Goal: Information Seeking & Learning: Learn about a topic

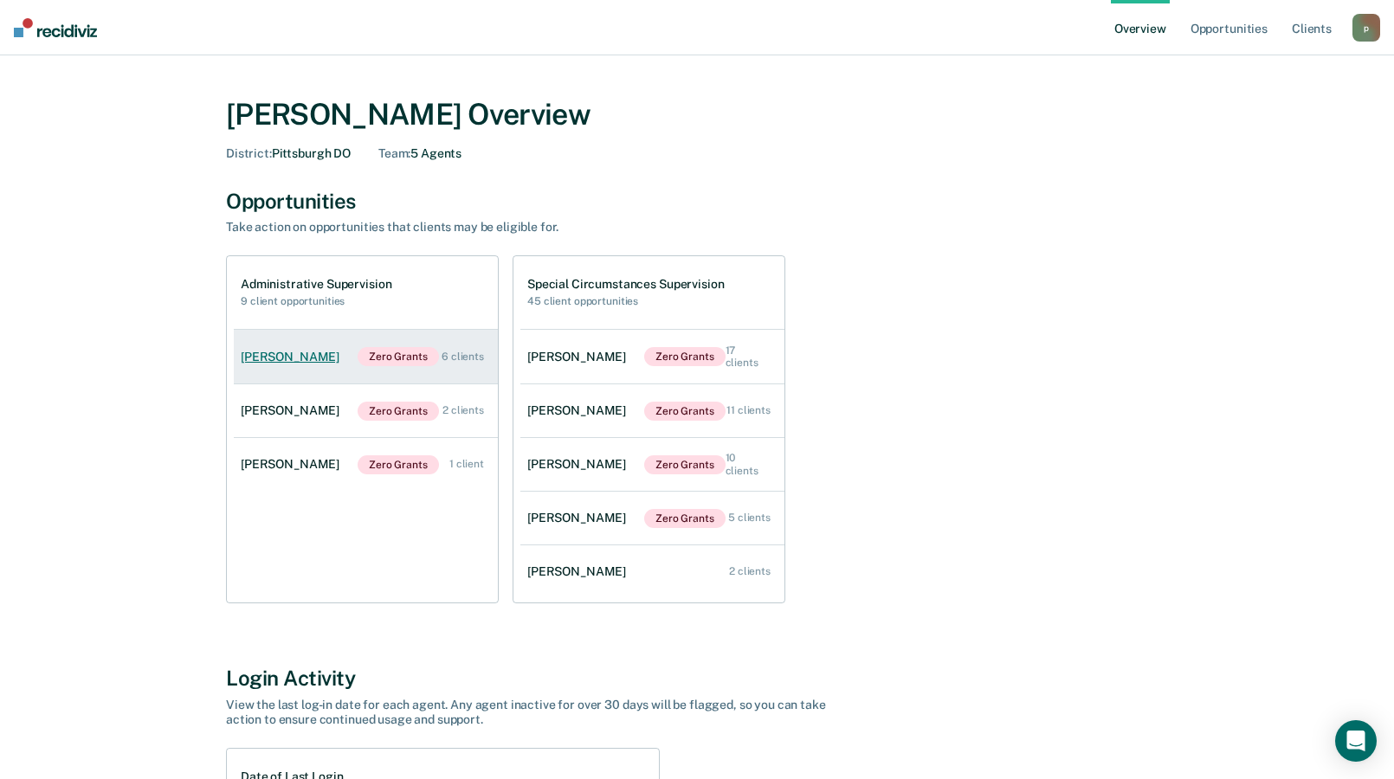
click at [278, 357] on div "[PERSON_NAME]" at bounding box center [294, 357] width 106 height 15
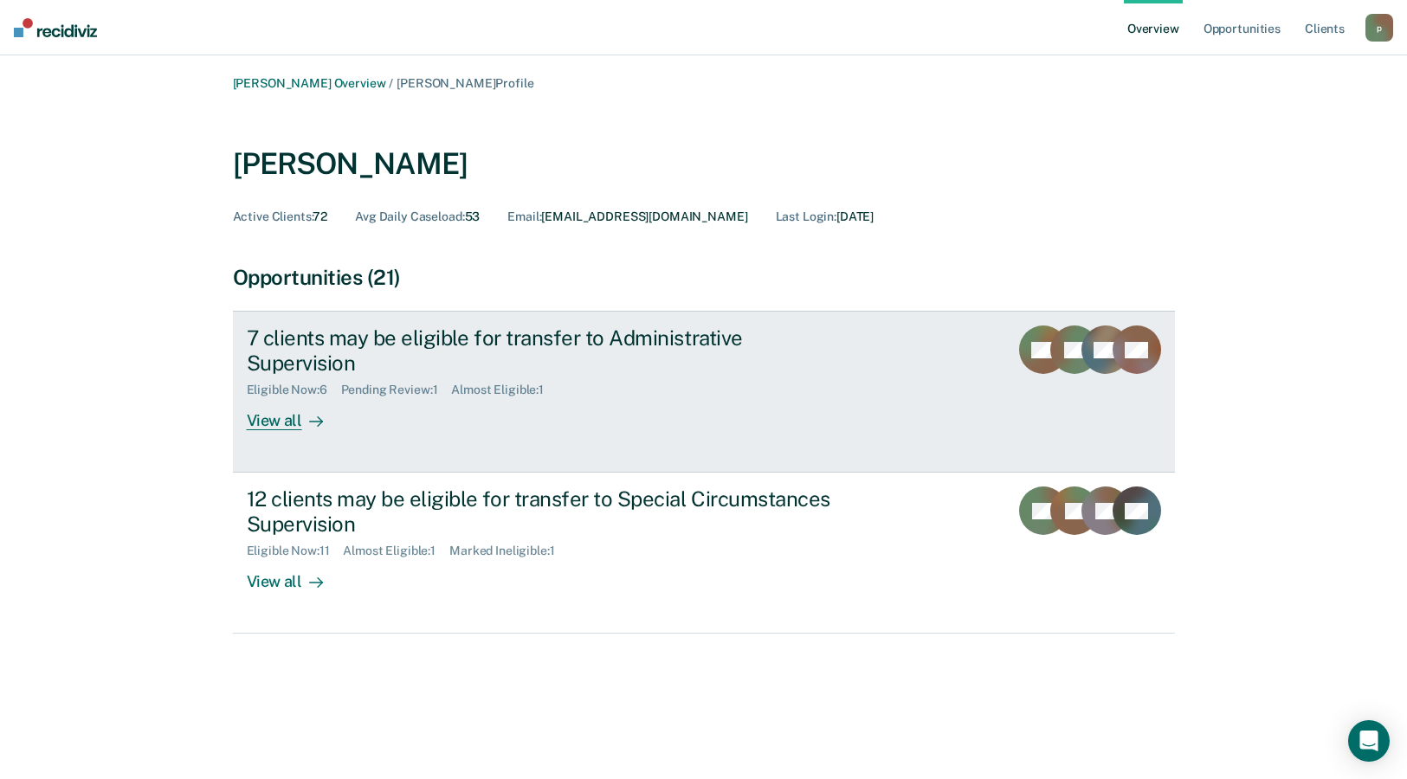
click at [446, 339] on div "7 clients may be eligible for transfer to Administrative Supervision" at bounding box center [551, 351] width 608 height 50
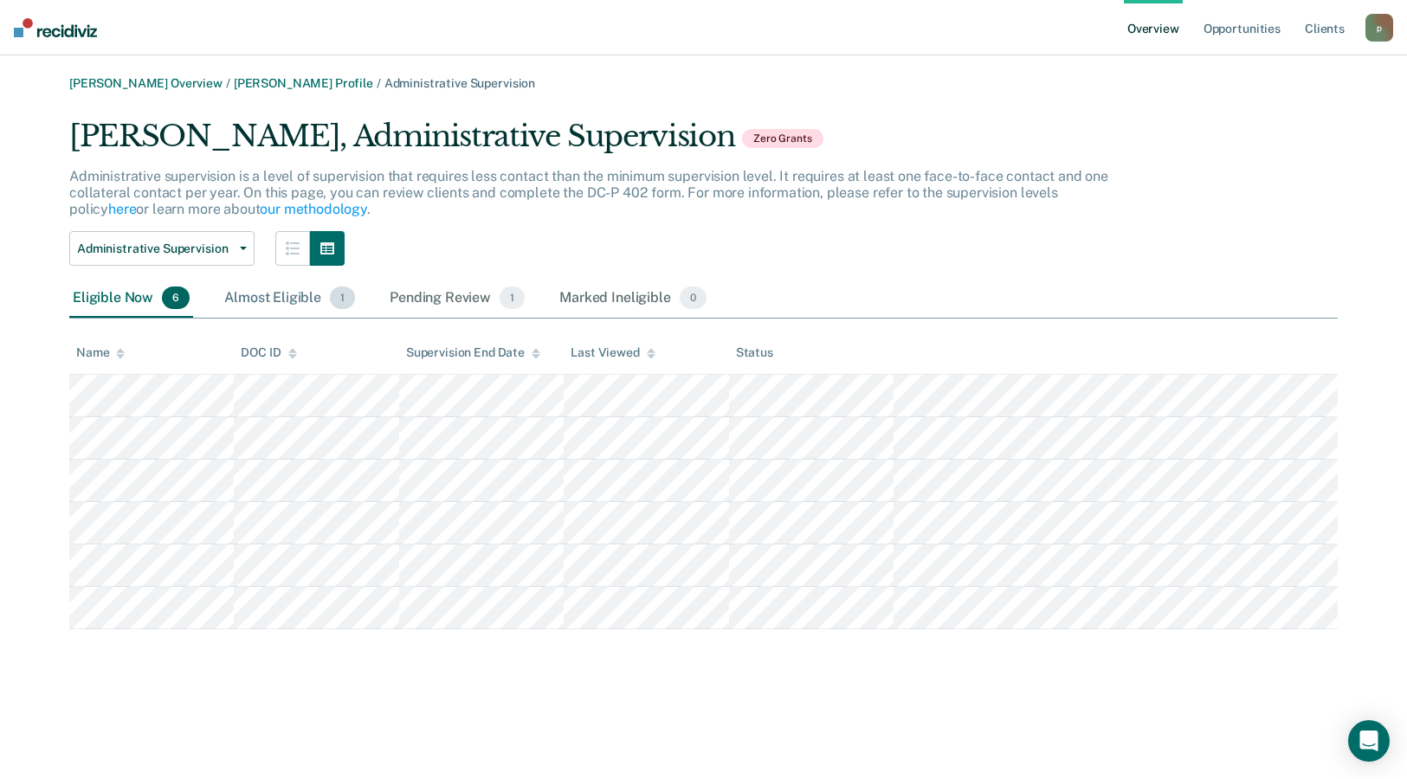
click at [285, 296] on div "Almost Eligible 1" at bounding box center [290, 299] width 138 height 38
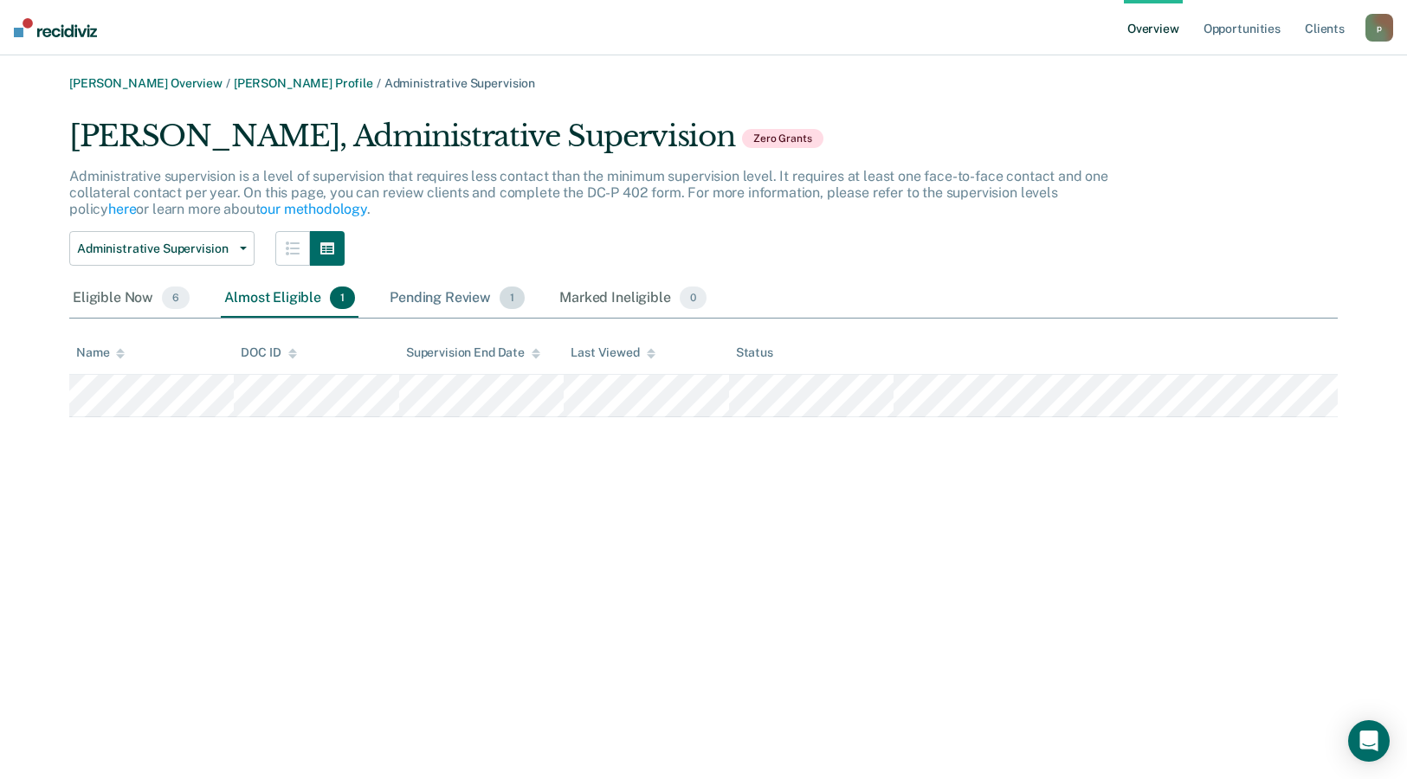
click at [436, 301] on div "Pending Review 1" at bounding box center [457, 299] width 142 height 38
click at [580, 303] on div "Marked Ineligible 0" at bounding box center [633, 299] width 154 height 38
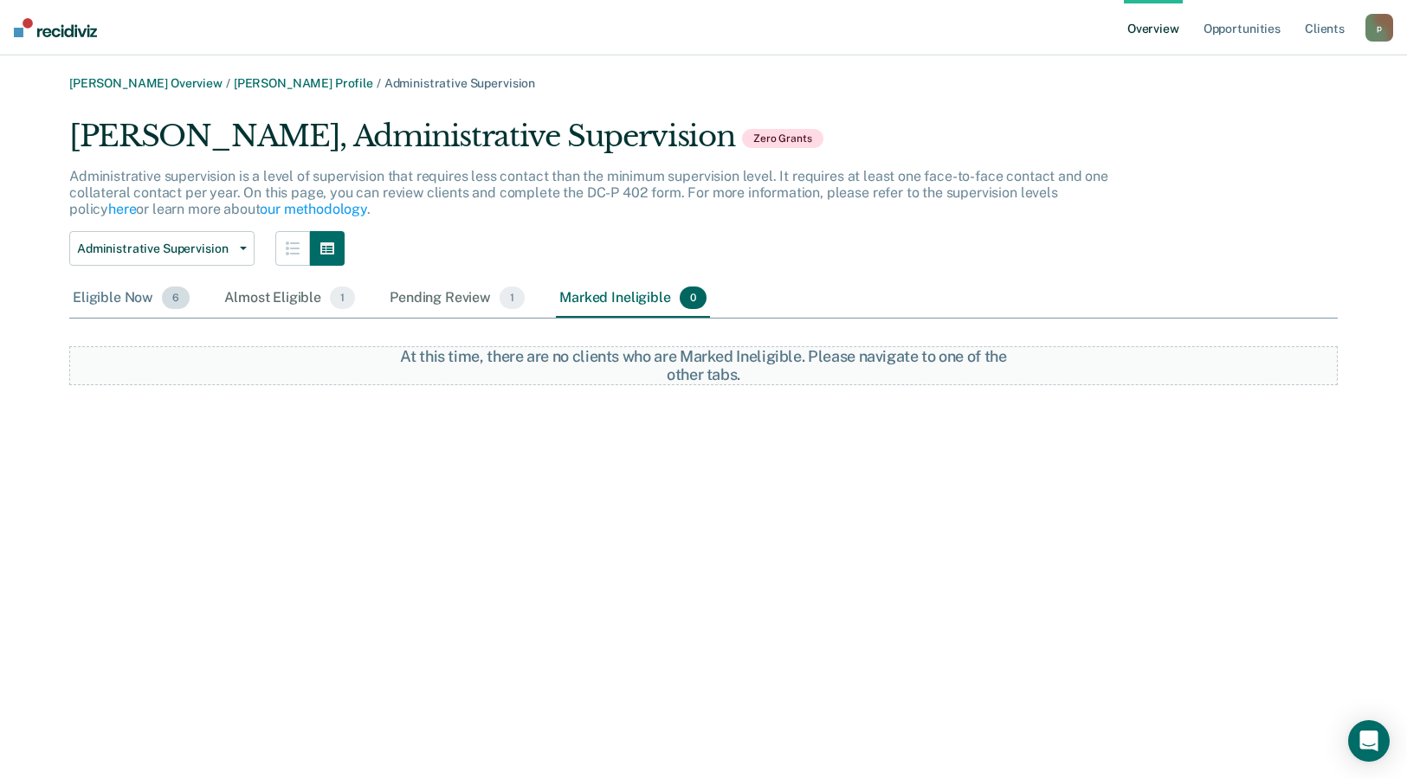
click at [144, 298] on div "Eligible Now 6" at bounding box center [131, 299] width 124 height 38
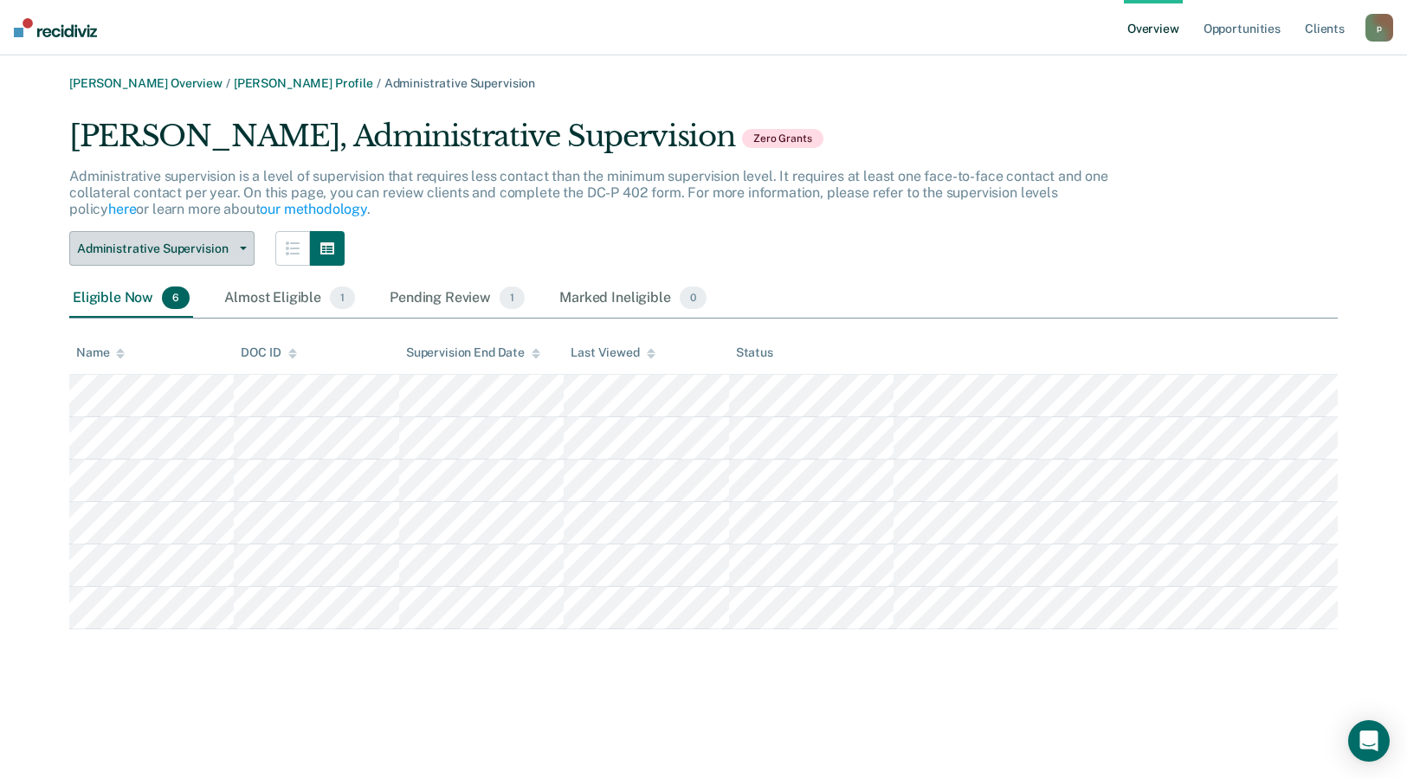
click at [204, 249] on span "Administrative Supervision" at bounding box center [155, 249] width 156 height 15
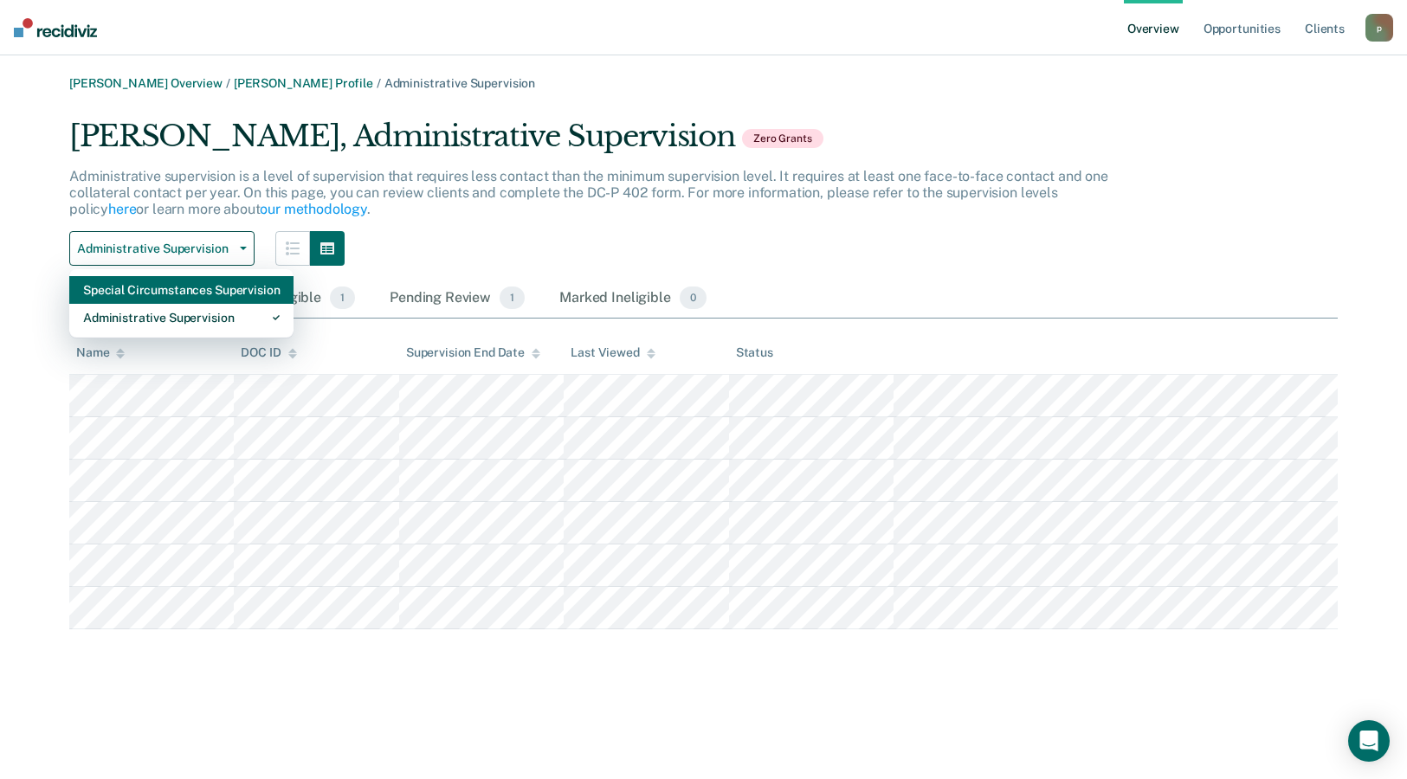
click at [194, 292] on div "Special Circumstances Supervision" at bounding box center [181, 290] width 197 height 28
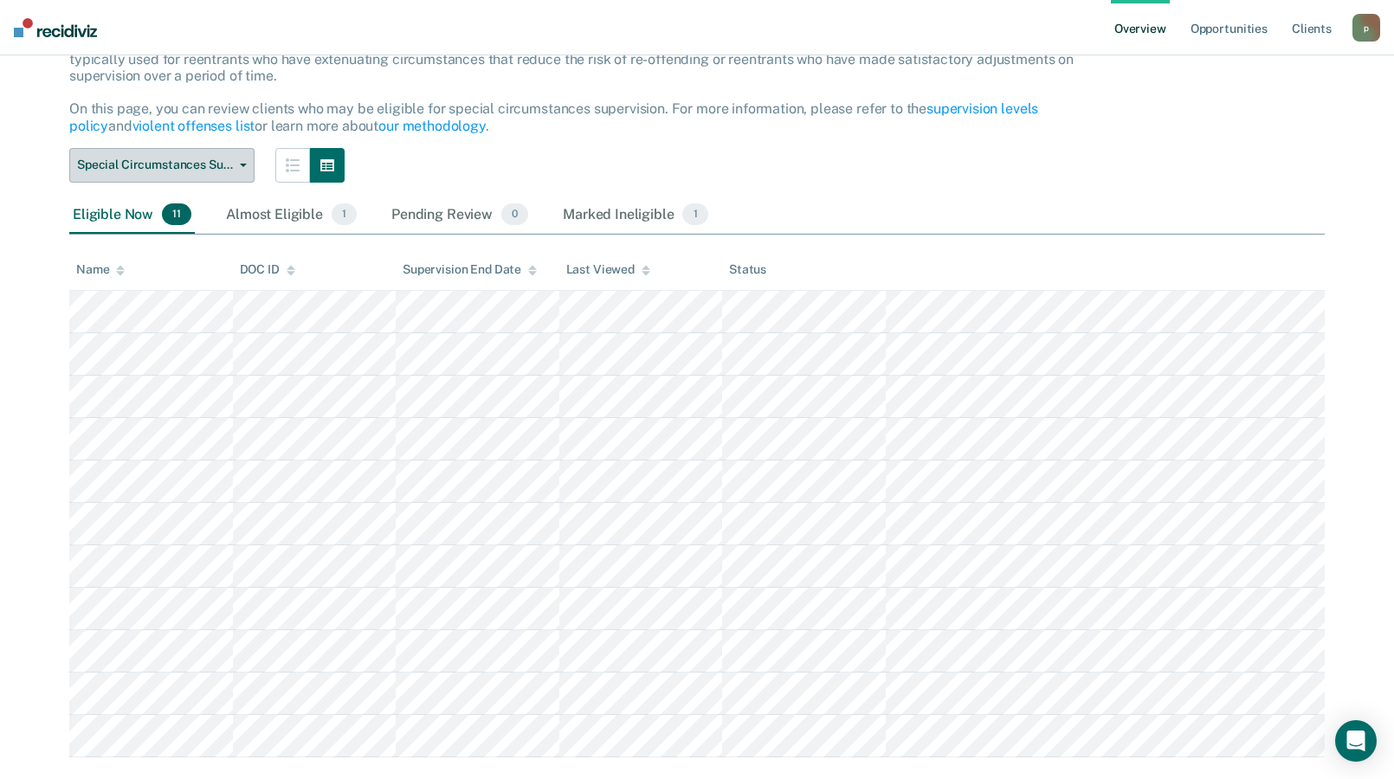
scroll to position [167, 0]
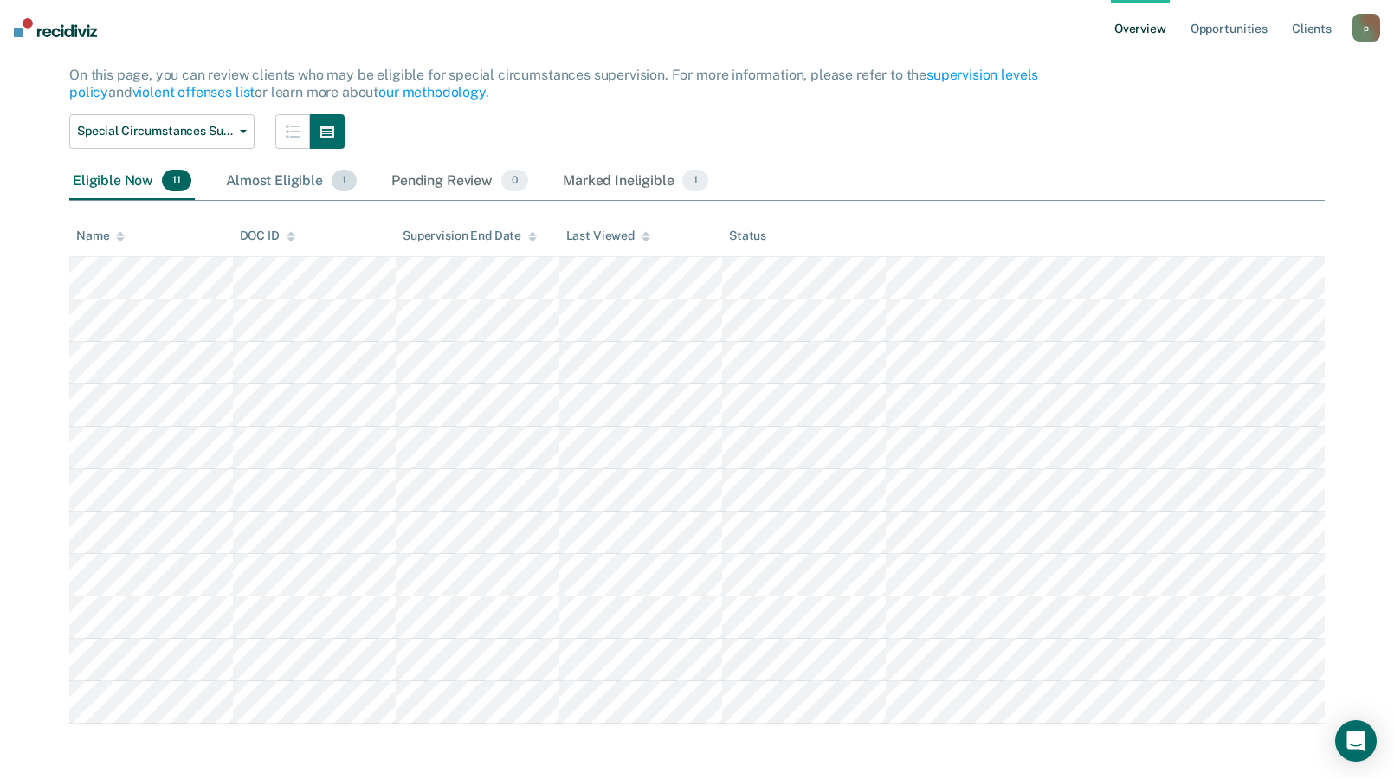
click at [307, 182] on div "Almost Eligible 1" at bounding box center [292, 182] width 138 height 38
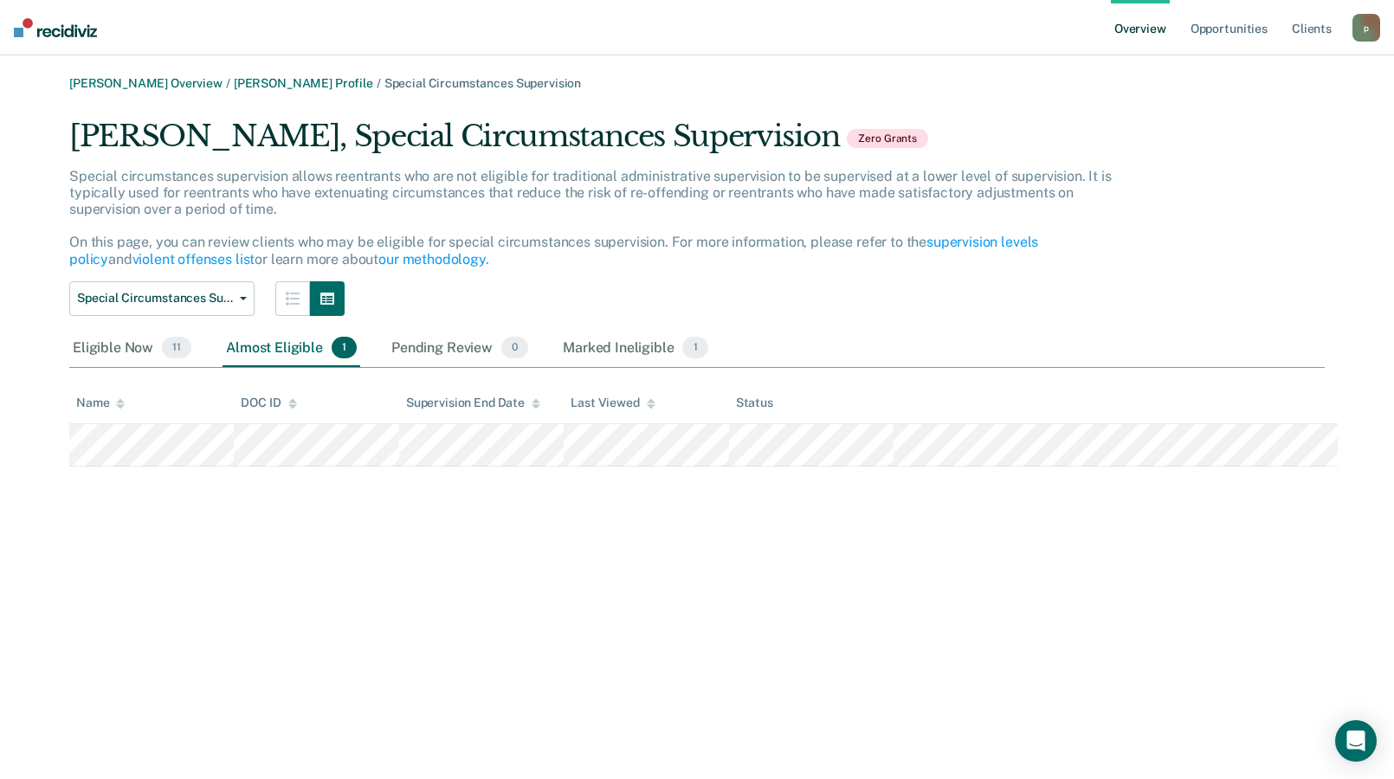
scroll to position [0, 0]
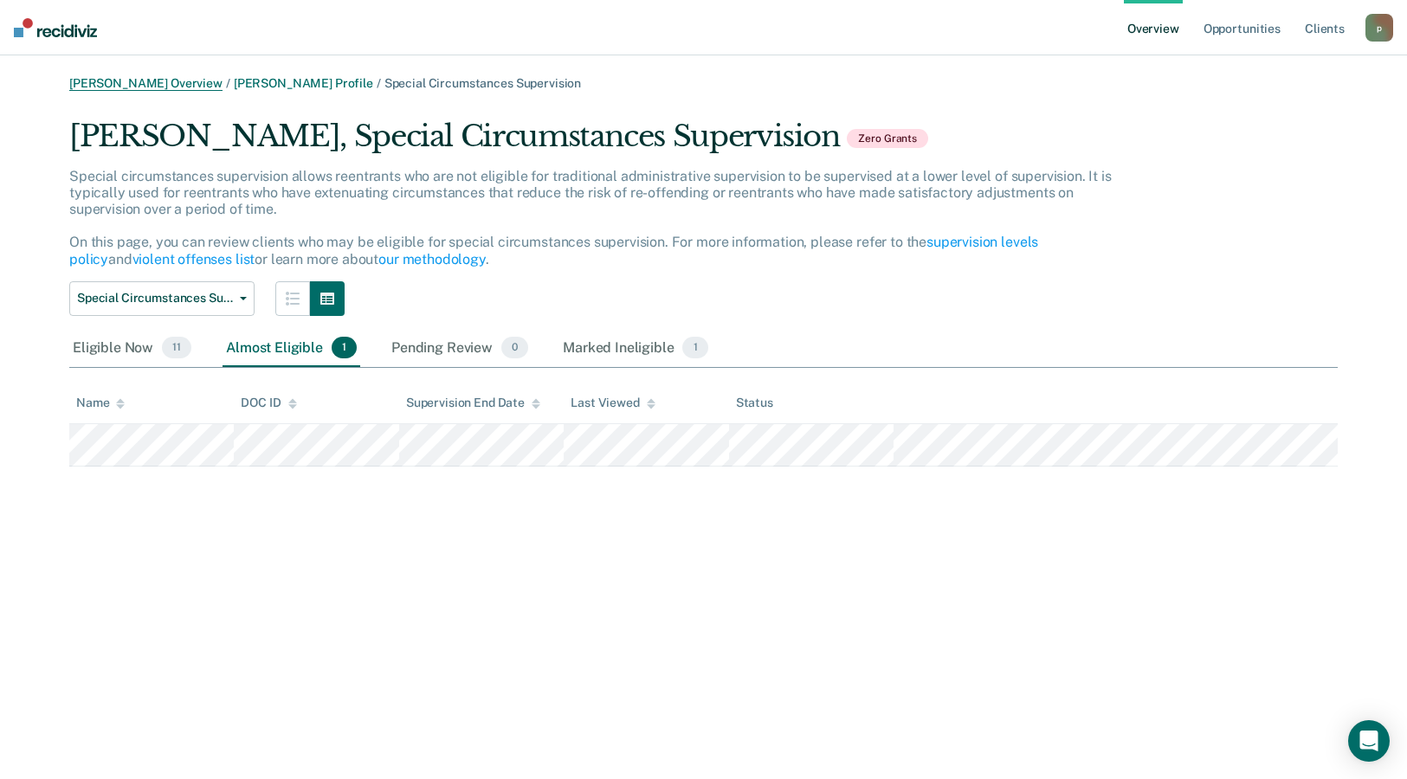
click at [117, 84] on link "[PERSON_NAME] Overview" at bounding box center [145, 83] width 153 height 15
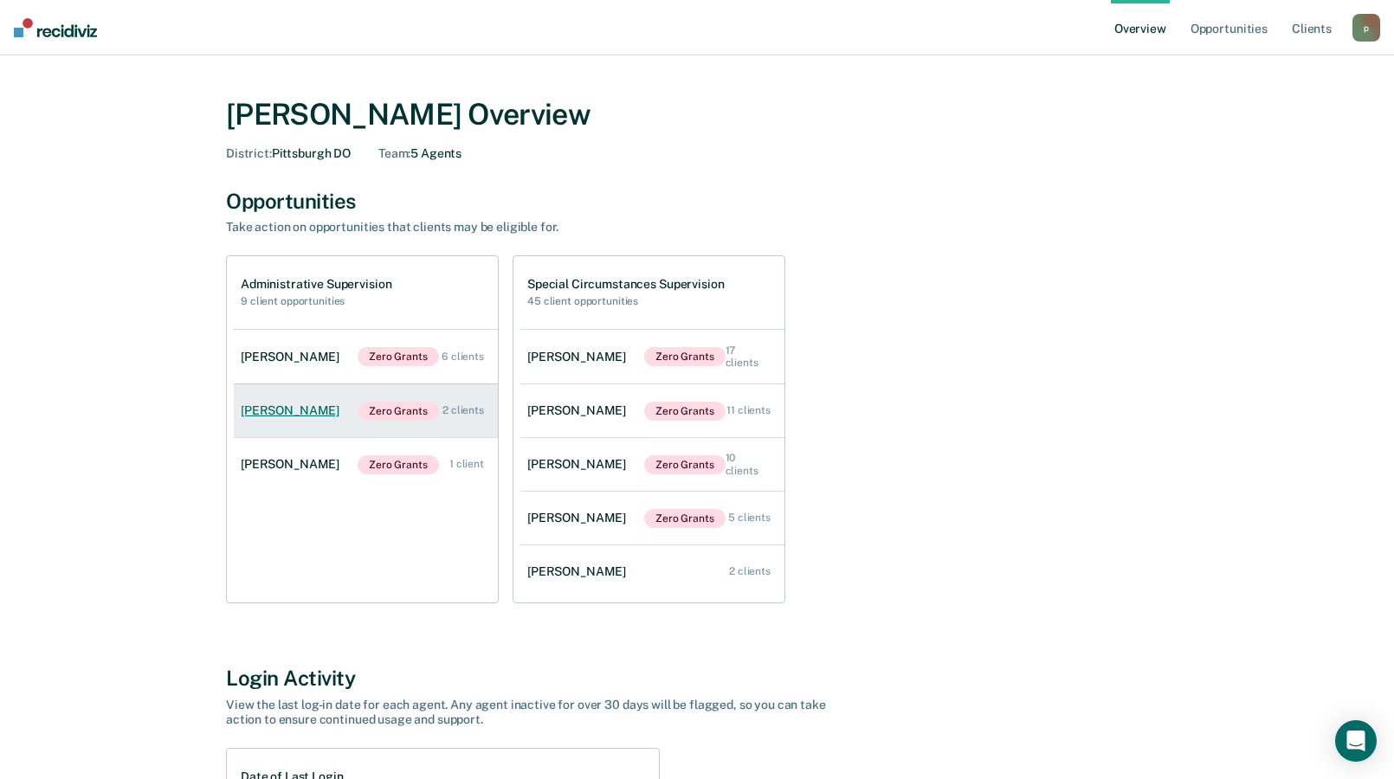
click at [272, 417] on div "[PERSON_NAME]" at bounding box center [294, 411] width 106 height 15
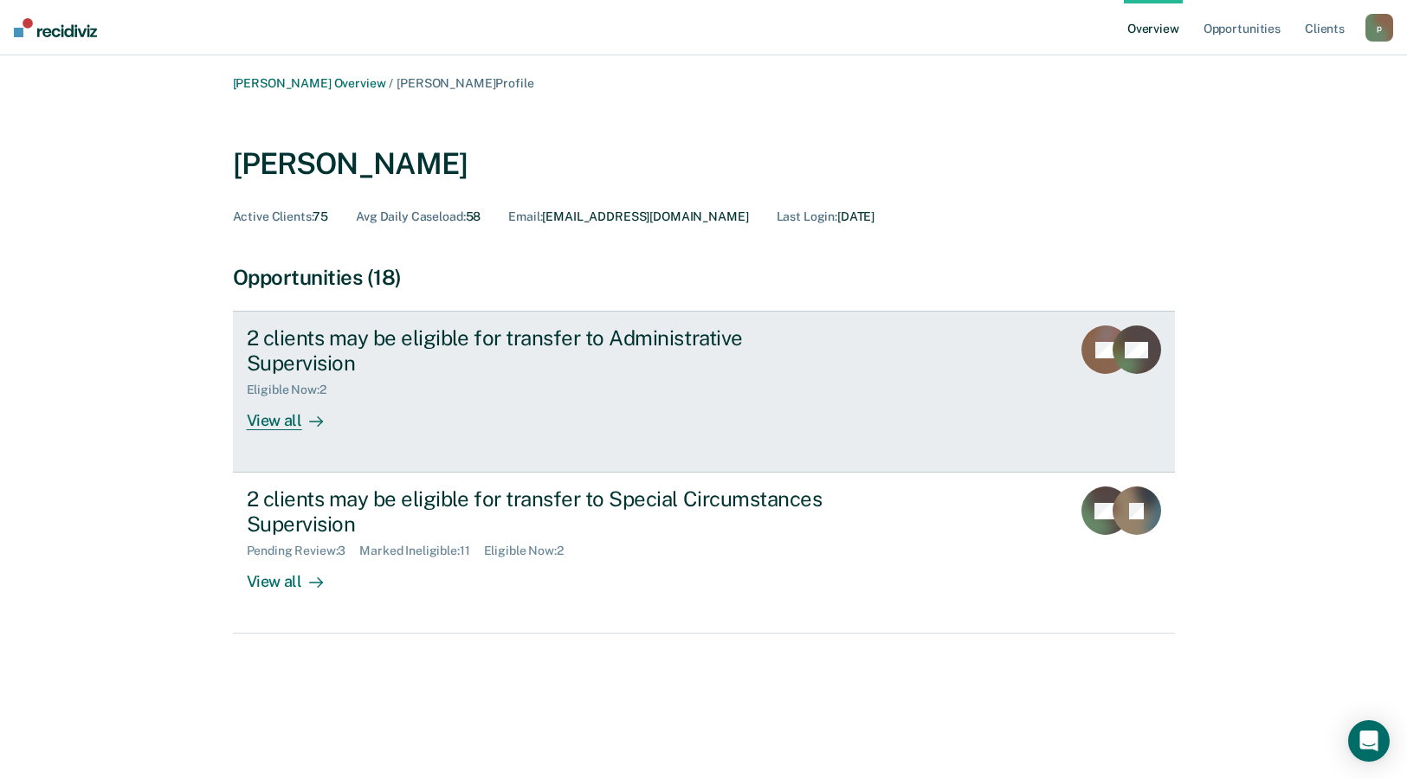
click at [410, 376] on div "Eligible Now : 2" at bounding box center [551, 387] width 608 height 22
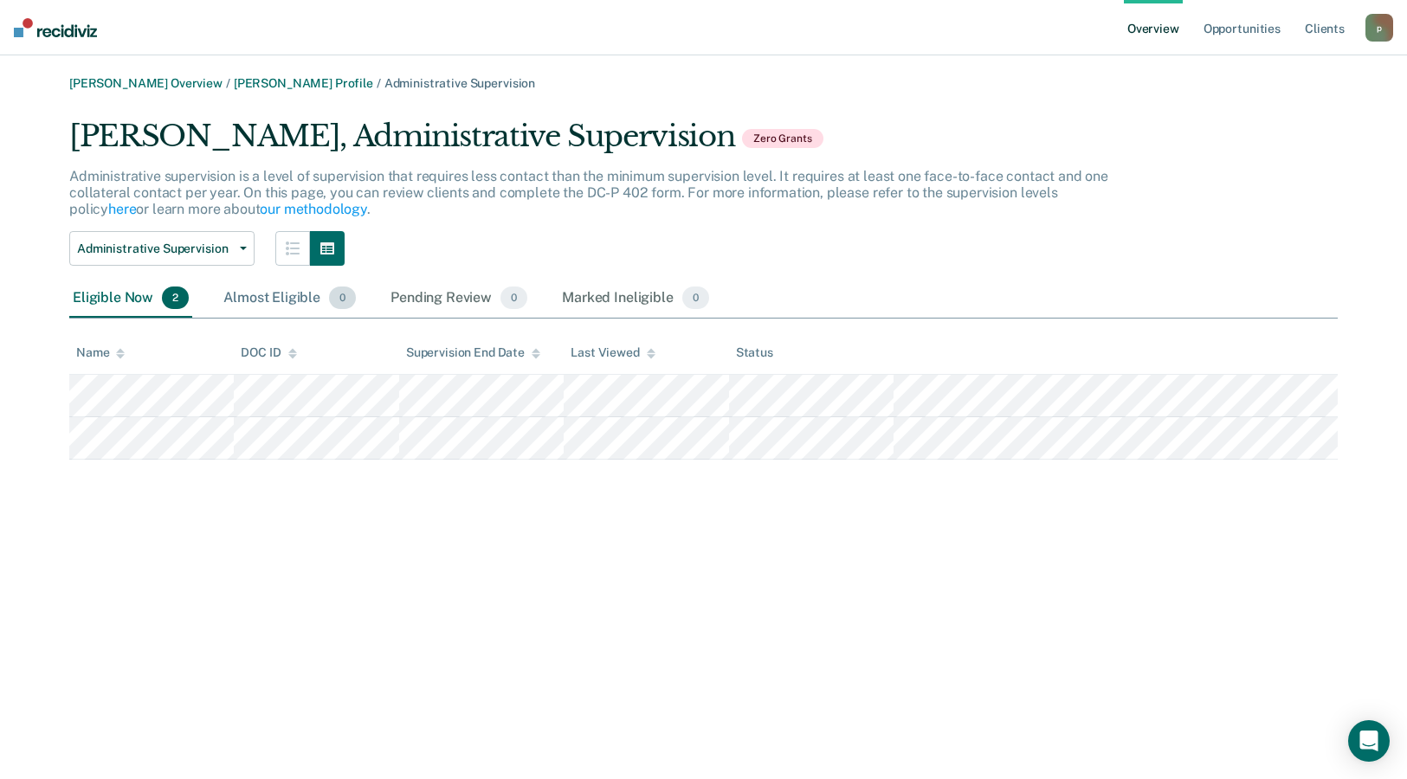
click at [277, 295] on div "Almost Eligible 0" at bounding box center [289, 299] width 139 height 38
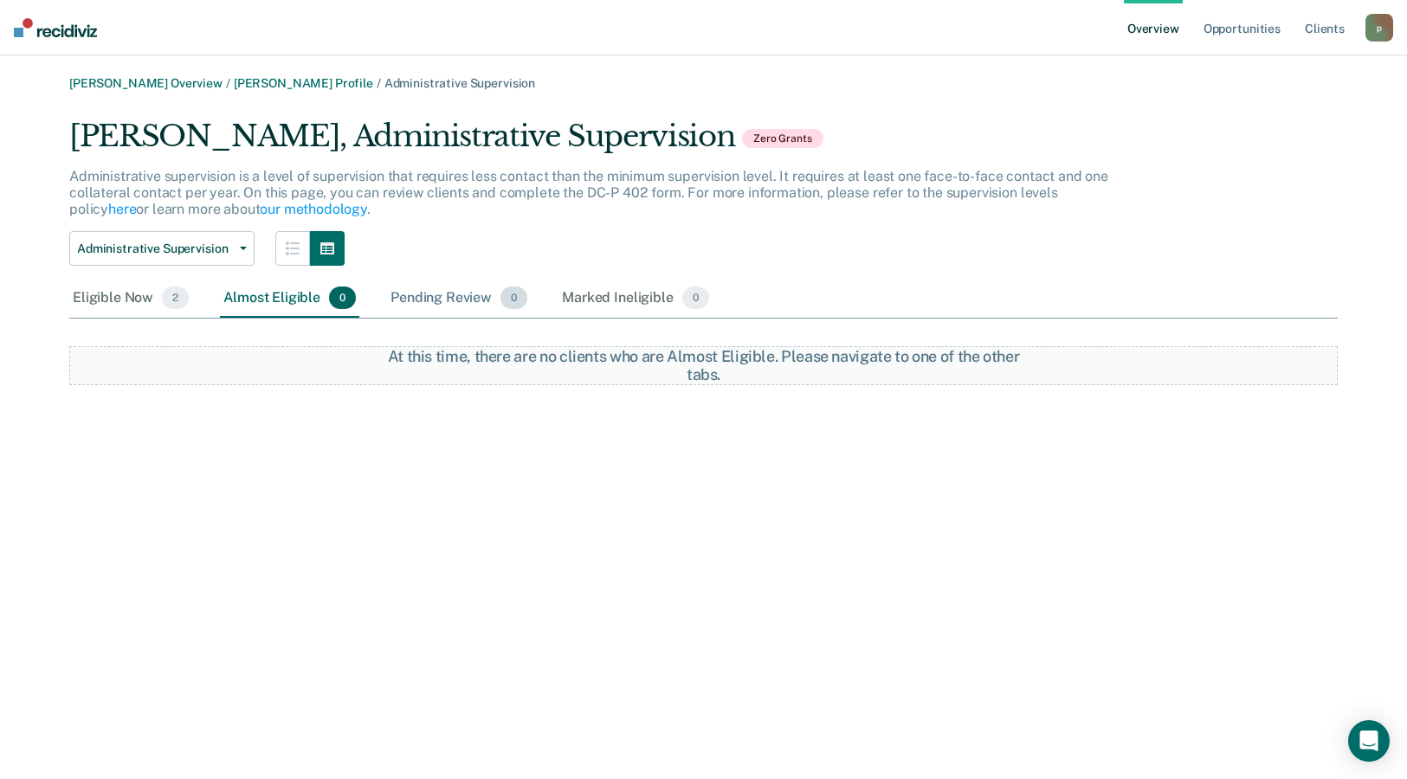
click at [404, 294] on div "Pending Review 0" at bounding box center [459, 299] width 144 height 38
click at [555, 296] on div "Eligible Now 2 Almost Eligible 0 Pending Review 0 Marked Ineligible 0" at bounding box center [390, 299] width 643 height 38
click at [49, 292] on div "[PERSON_NAME] Overview / [PERSON_NAME] Profile / Administrative Supervision [PE…" at bounding box center [704, 230] width 1366 height 309
click at [99, 292] on div "Eligible Now 2" at bounding box center [130, 299] width 123 height 38
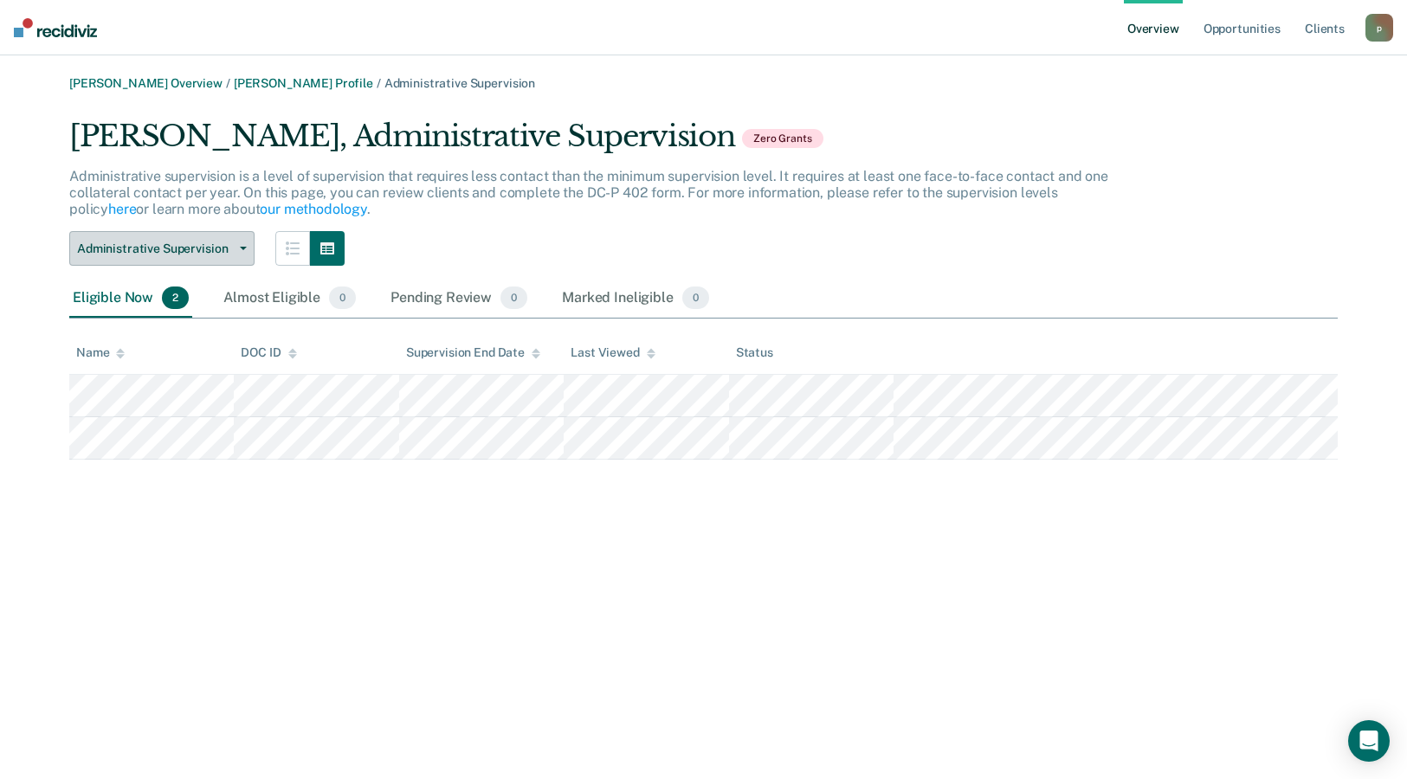
click at [223, 254] on span "Administrative Supervision" at bounding box center [155, 249] width 156 height 15
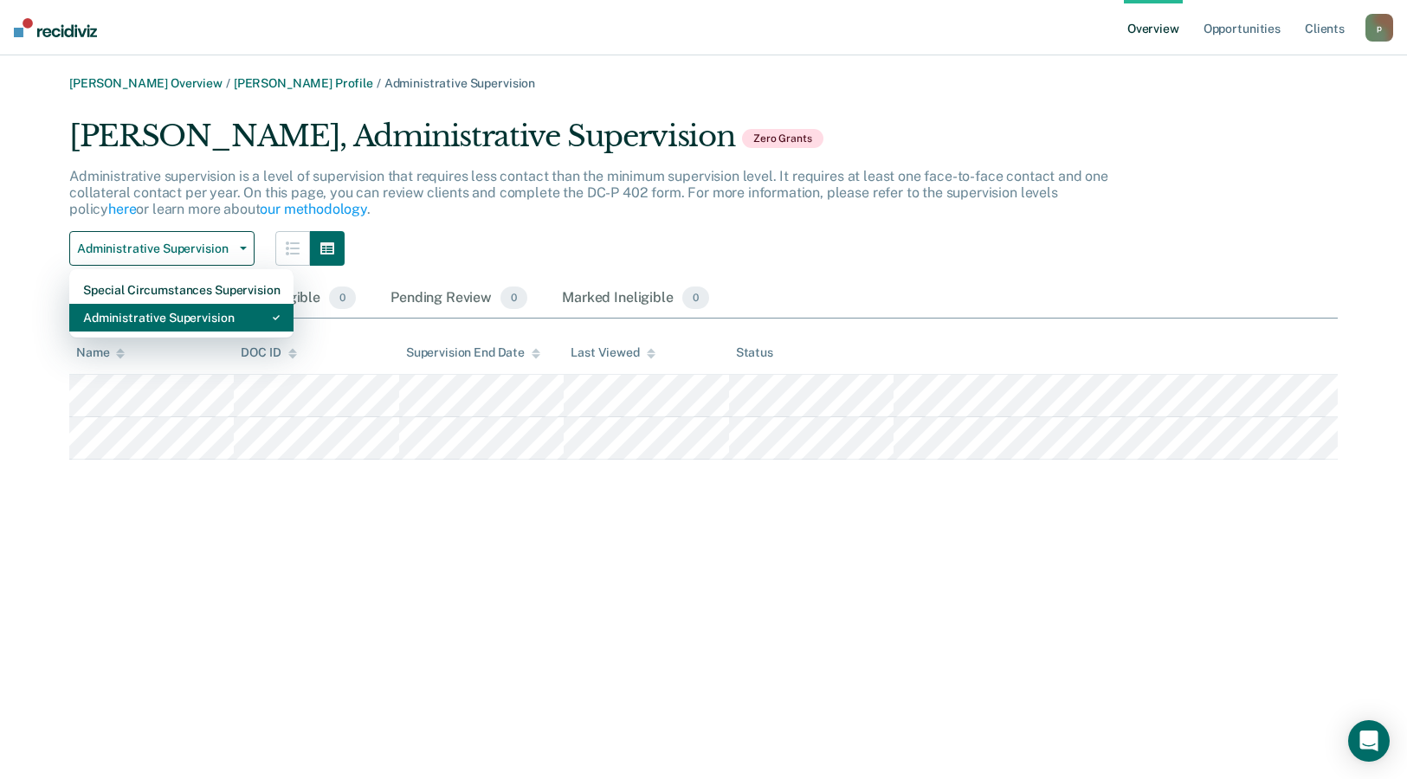
click at [198, 327] on div "Administrative Supervision" at bounding box center [181, 318] width 197 height 28
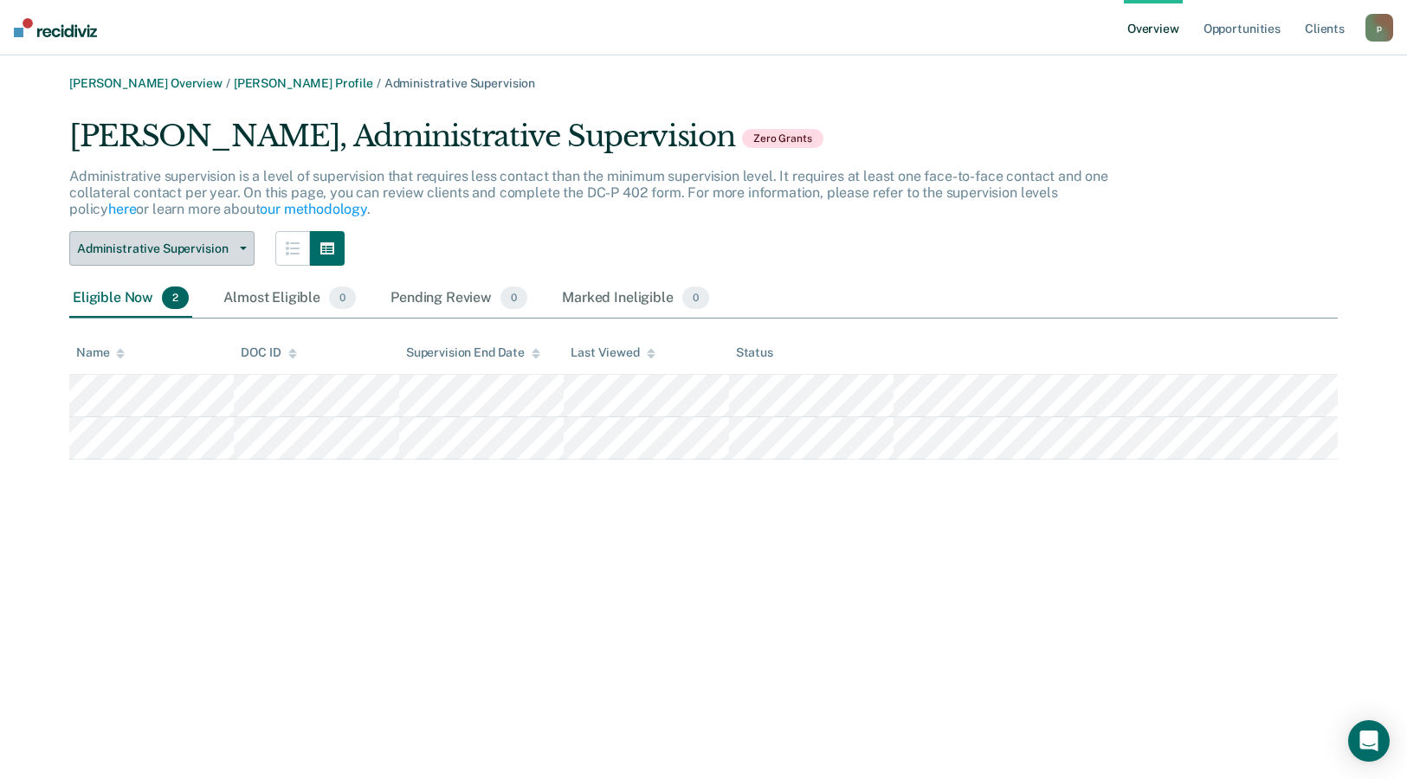
click at [151, 255] on span "Administrative Supervision" at bounding box center [155, 249] width 156 height 15
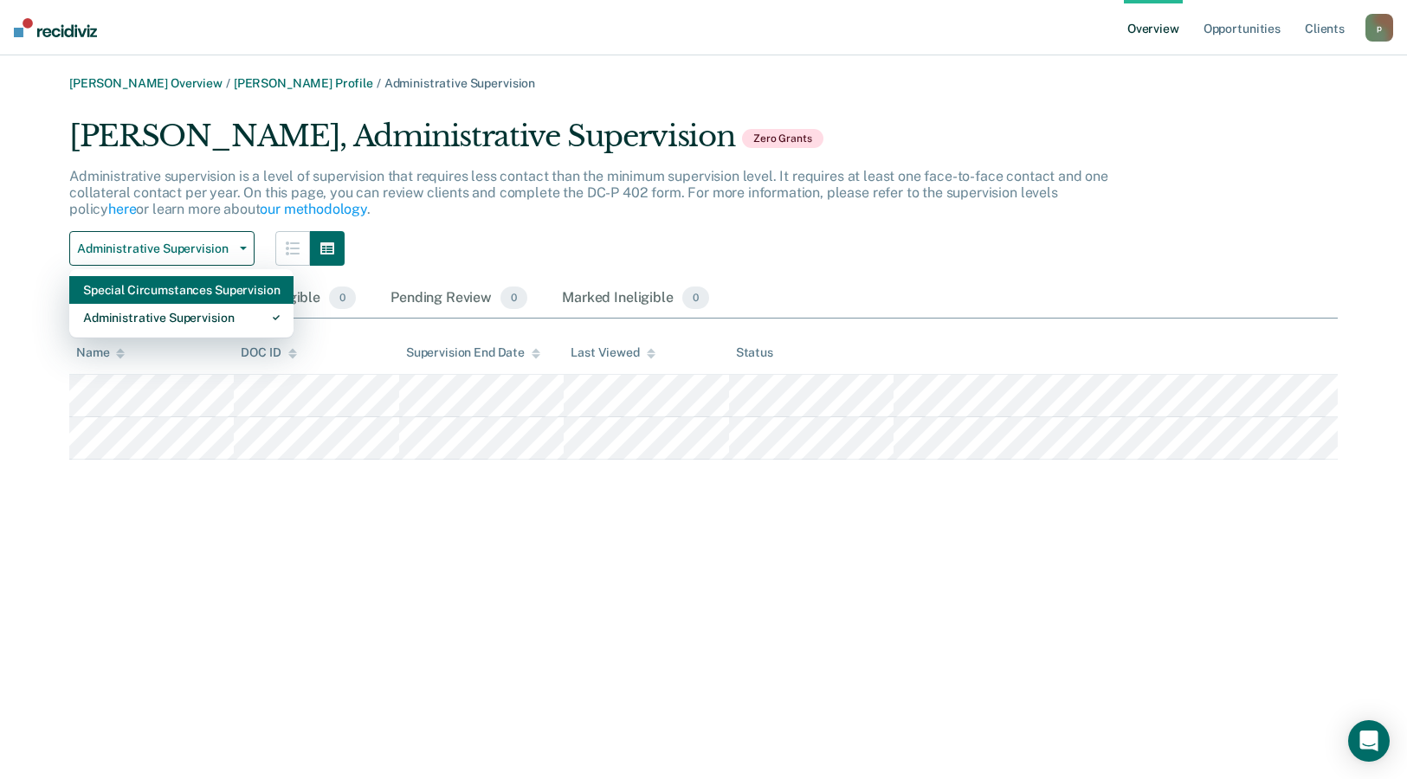
click at [148, 282] on div "Special Circumstances Supervision" at bounding box center [181, 290] width 197 height 28
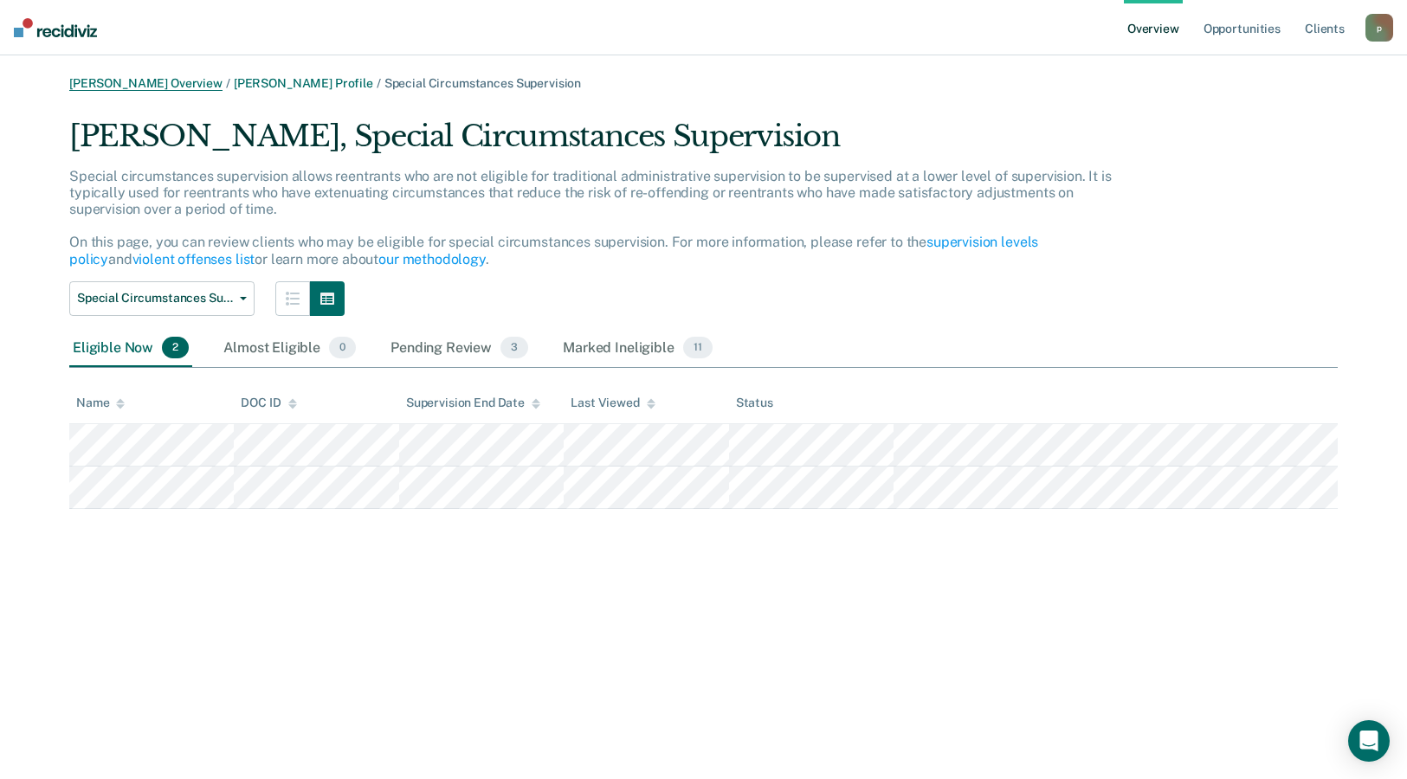
click at [138, 76] on link "[PERSON_NAME] Overview" at bounding box center [145, 83] width 153 height 15
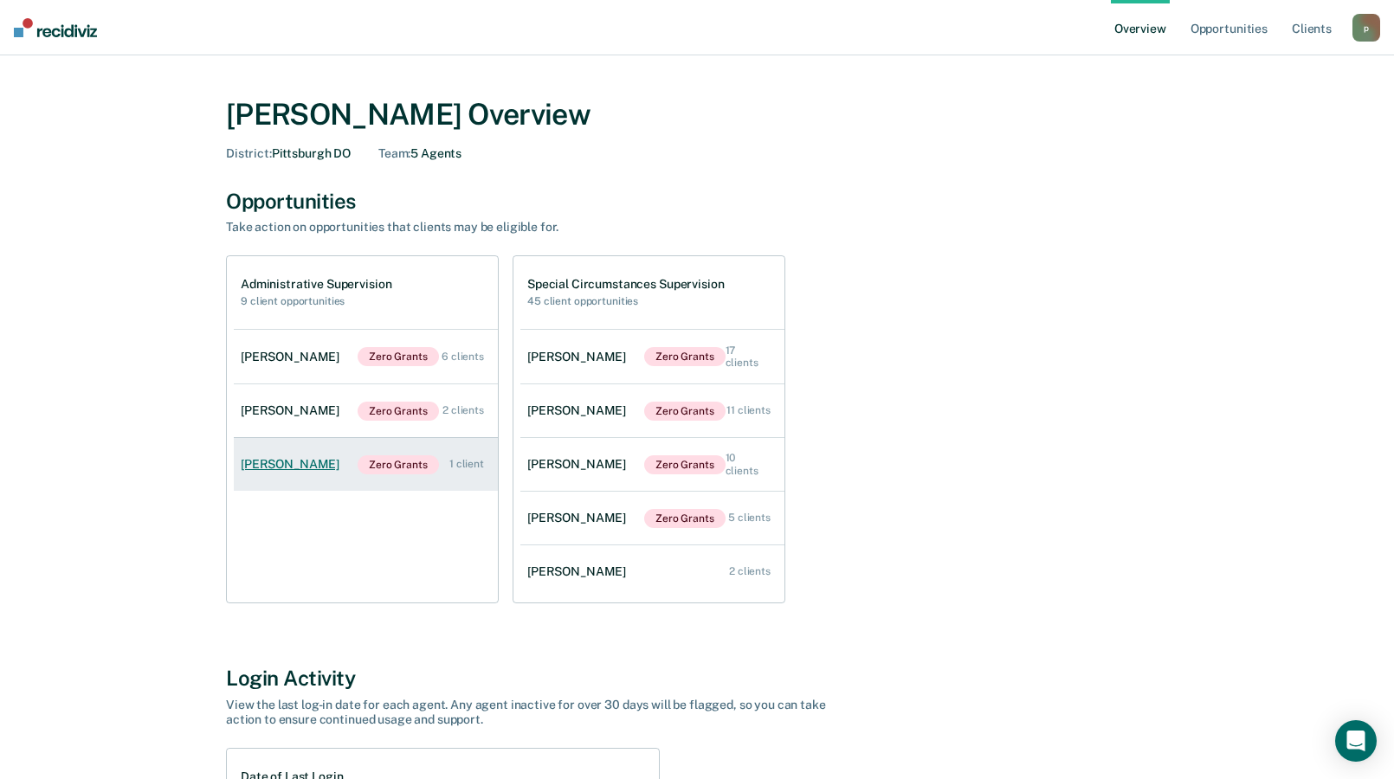
click at [316, 464] on div "[PERSON_NAME]" at bounding box center [294, 464] width 106 height 15
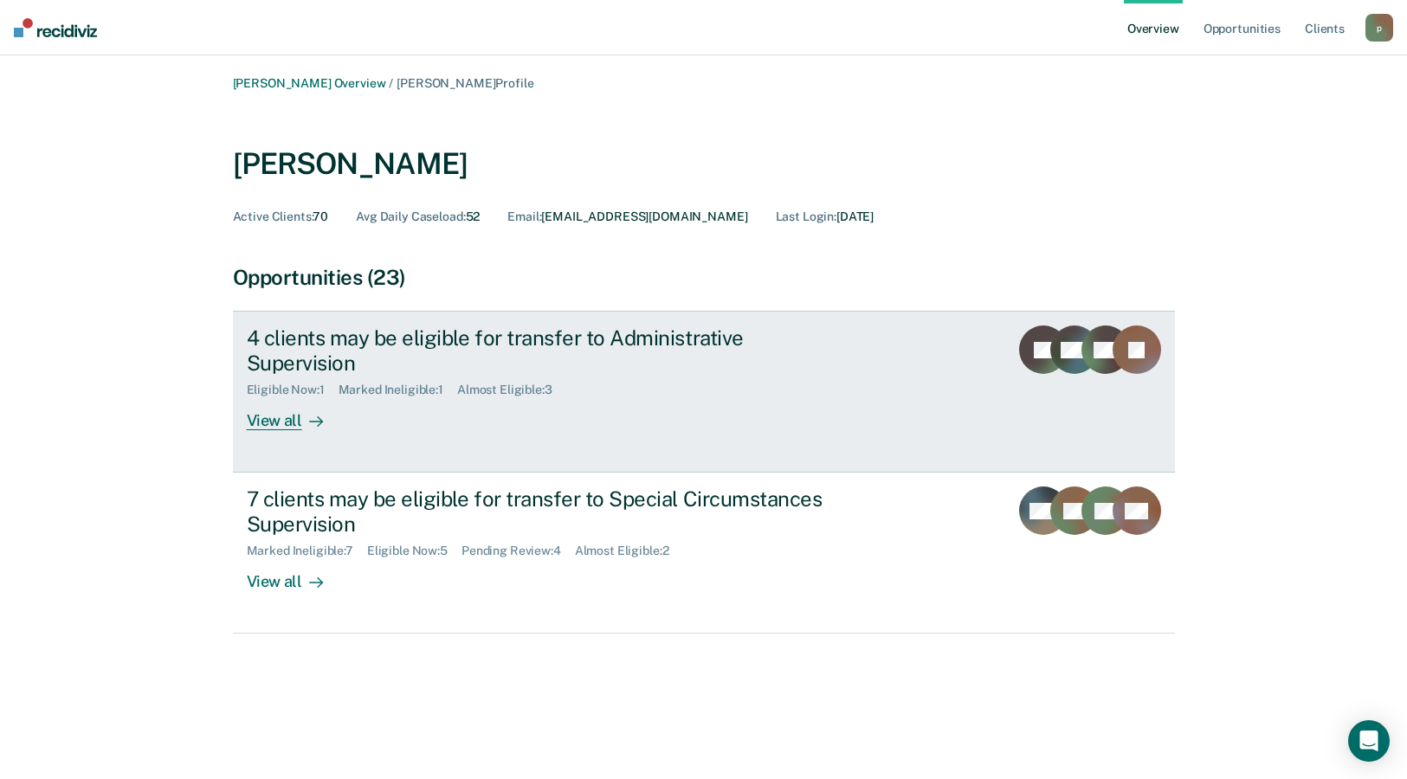
click at [384, 341] on div "4 clients may be eligible for transfer to Administrative Supervision" at bounding box center [551, 351] width 608 height 50
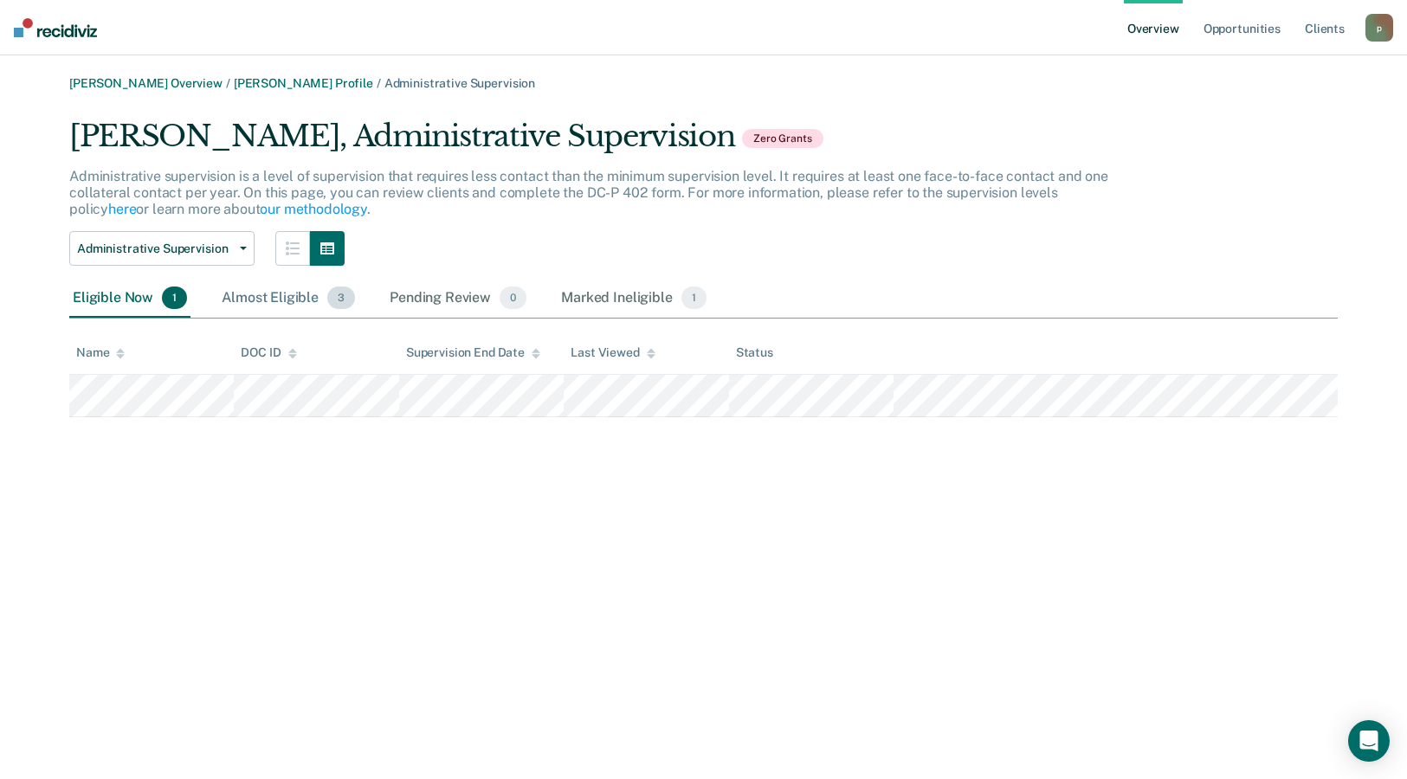
click at [255, 297] on div "Almost Eligible 3" at bounding box center [288, 299] width 140 height 38
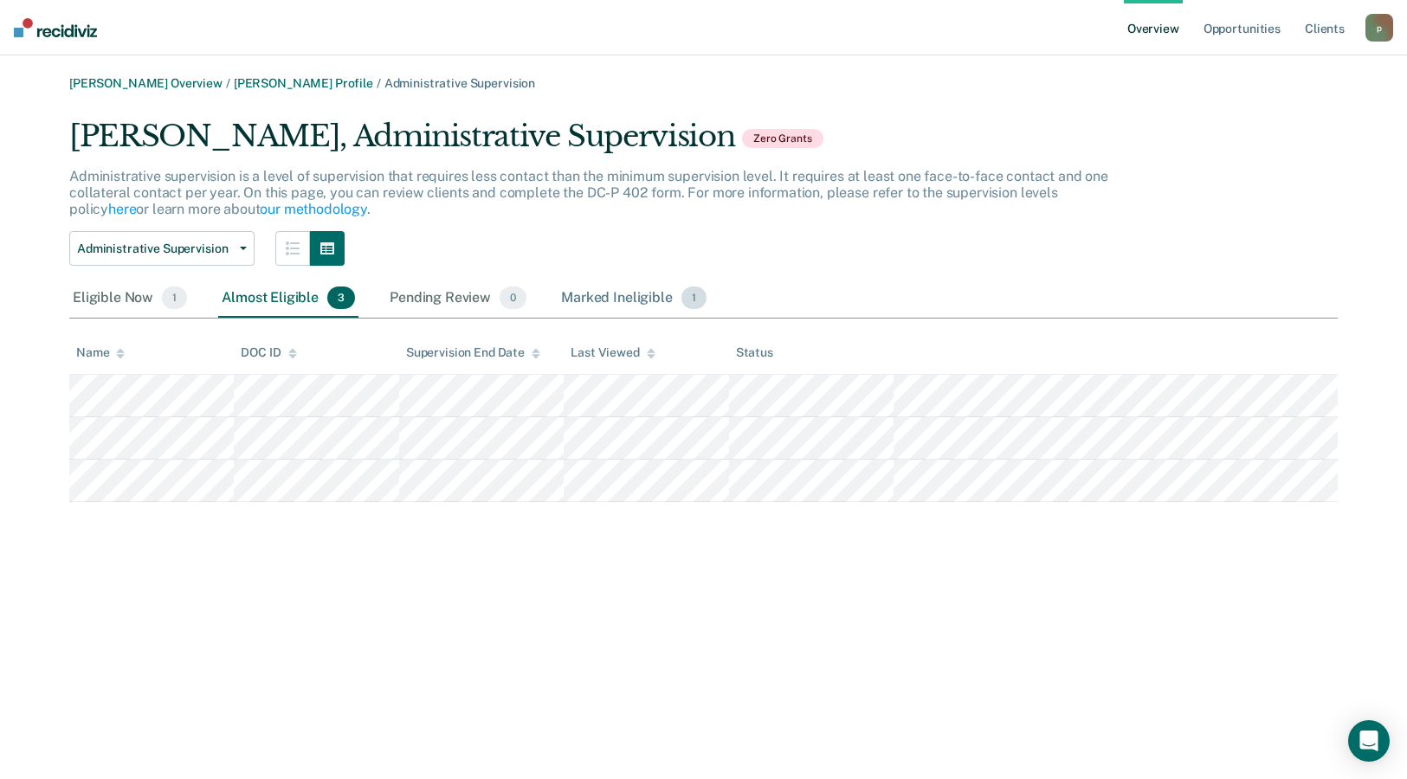
click at [578, 303] on div "Marked Ineligible 1" at bounding box center [634, 299] width 152 height 38
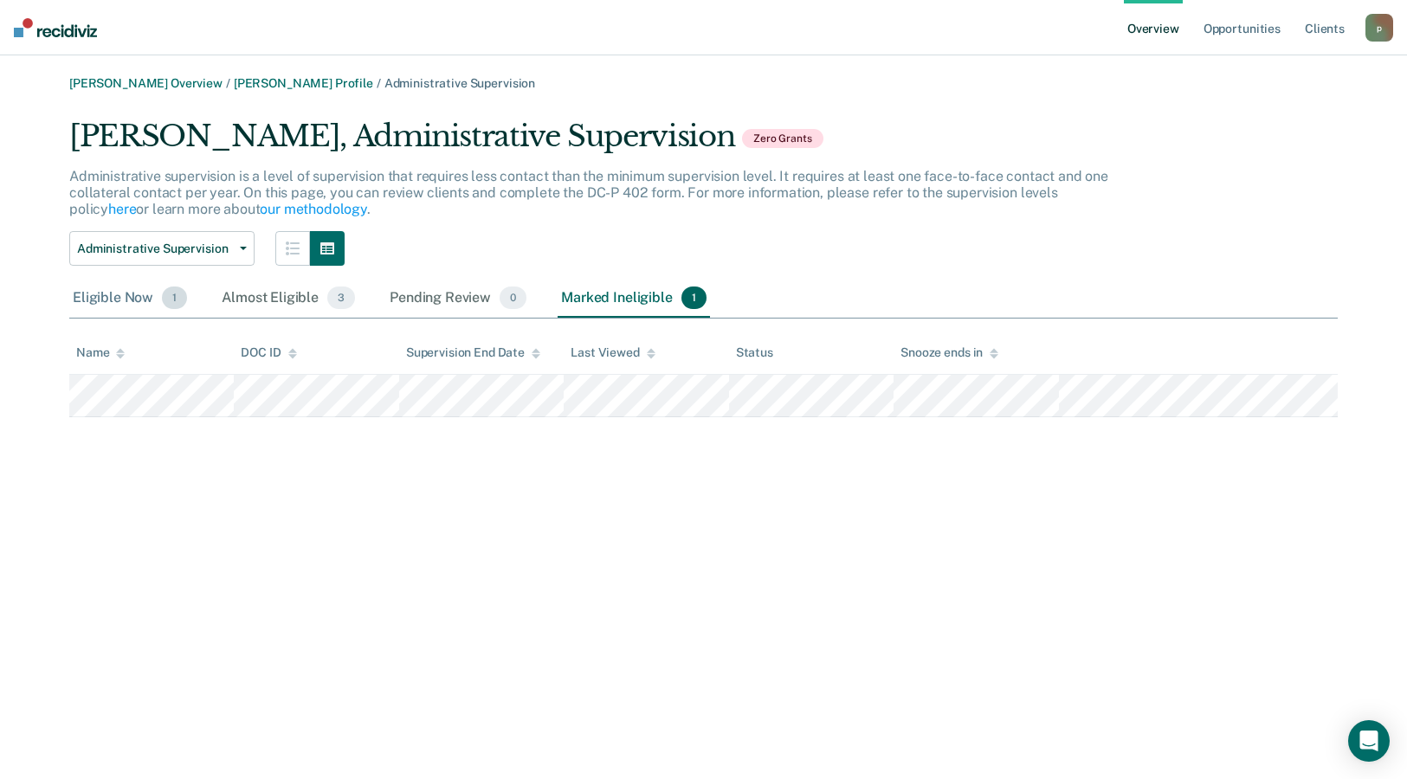
click at [138, 302] on div "Eligible Now 1" at bounding box center [129, 299] width 121 height 38
click at [603, 298] on div "Marked Ineligible 1" at bounding box center [634, 299] width 152 height 38
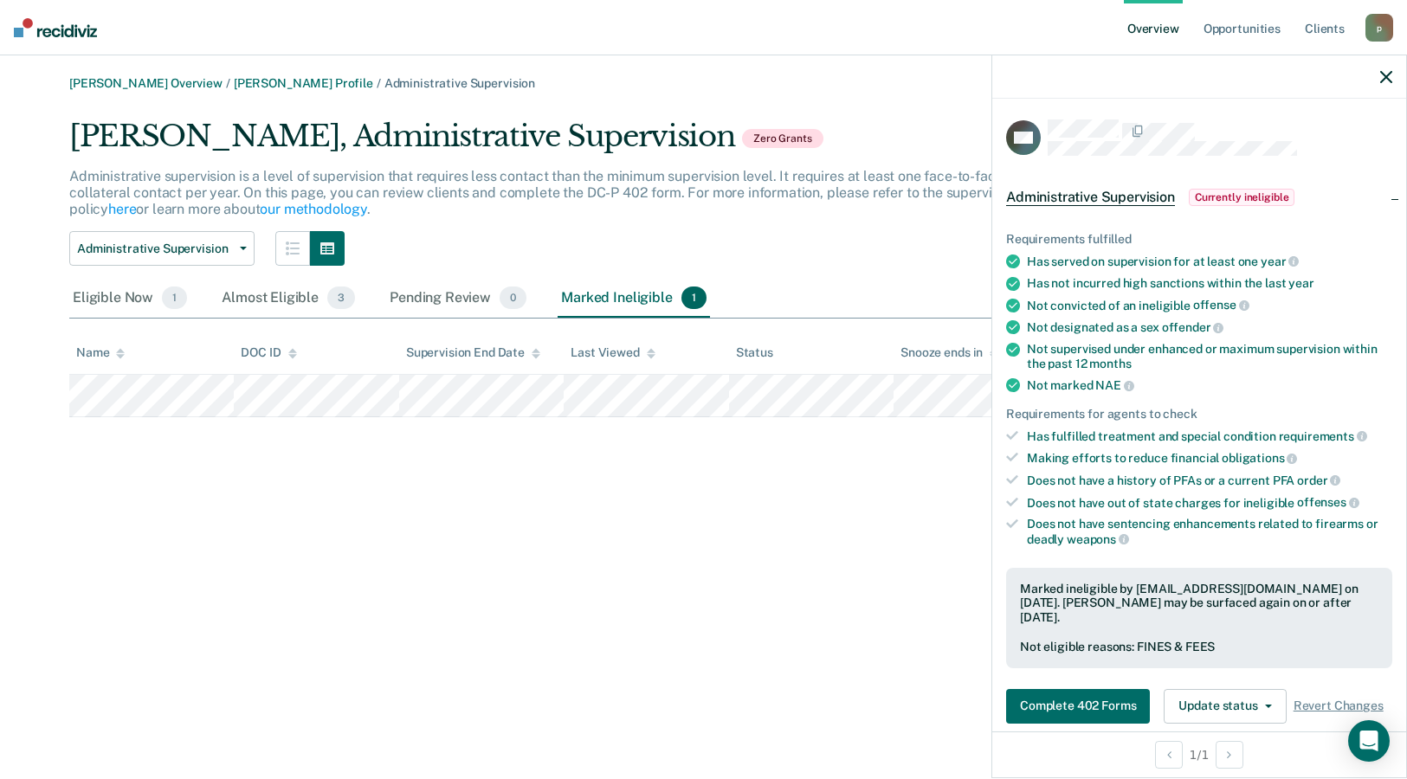
click at [111, 72] on main "[PERSON_NAME] Overview / [PERSON_NAME] Profile / Administrative Supervision [PE…" at bounding box center [703, 417] width 1407 height 724
click at [116, 85] on link "[PERSON_NAME] Overview" at bounding box center [145, 83] width 153 height 15
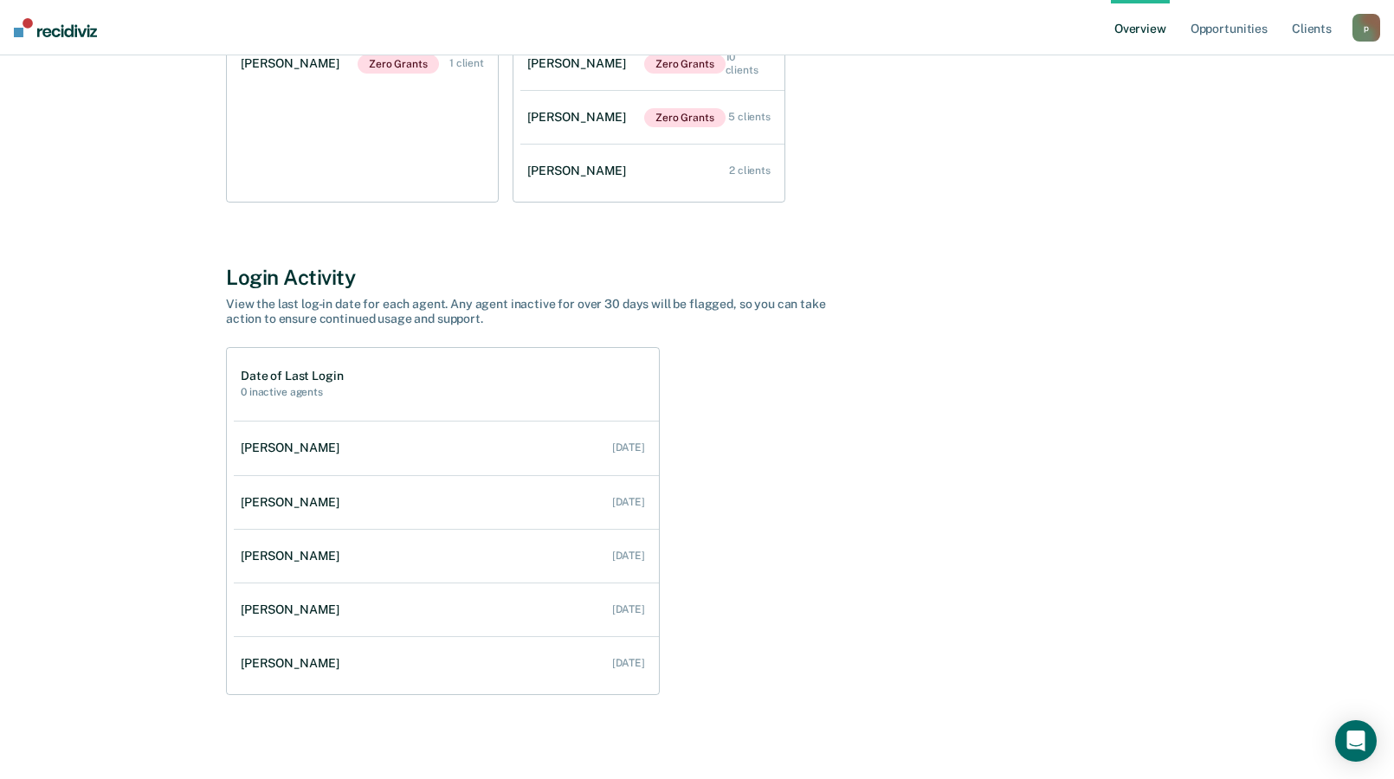
scroll to position [407, 0]
